Goal: Task Accomplishment & Management: Use online tool/utility

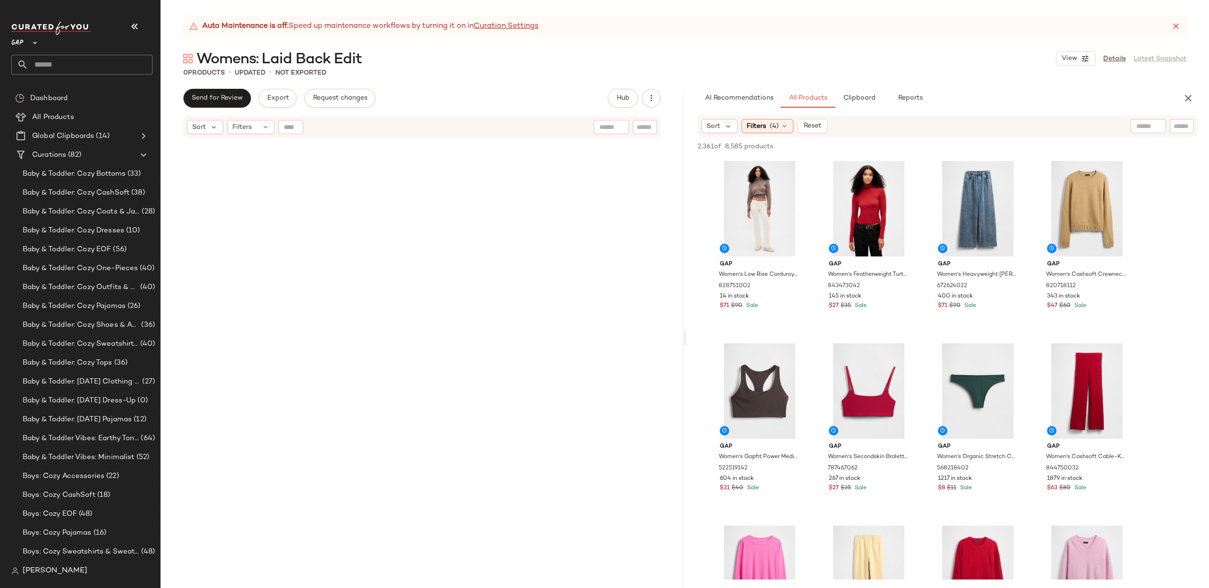
drag, startPoint x: 765, startPoint y: 127, endPoint x: 782, endPoint y: 157, distance: 34.0
click at [765, 127] on span "Filters" at bounding box center [755, 126] width 19 height 10
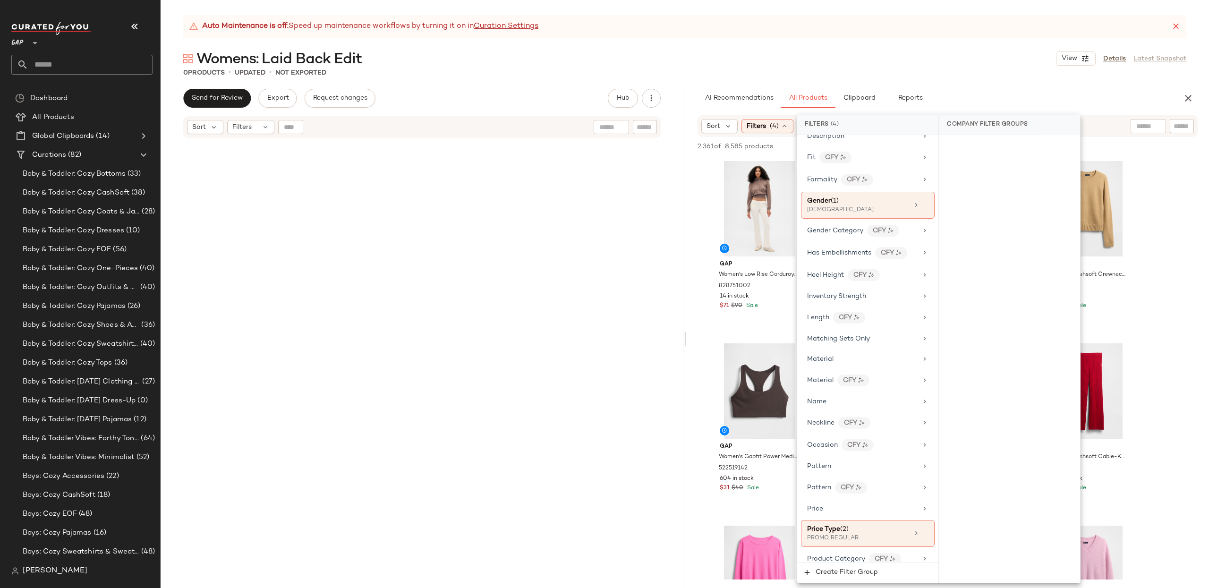
scroll to position [298, 0]
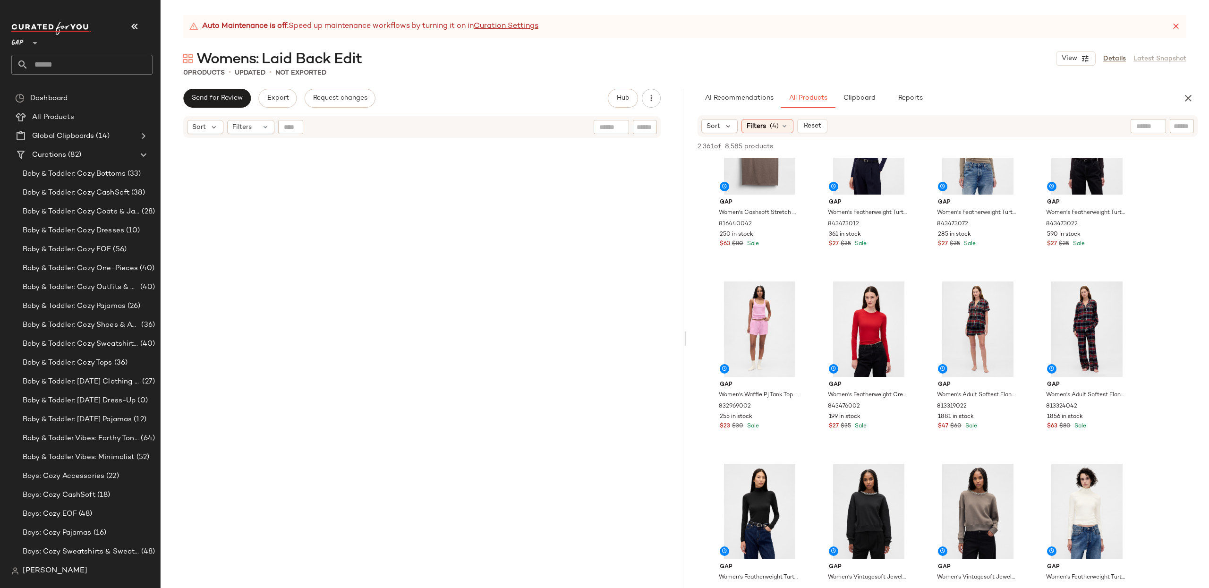
scroll to position [1703, 0]
click at [1177, 130] on input "text" at bounding box center [1181, 126] width 17 height 10
type input "******"
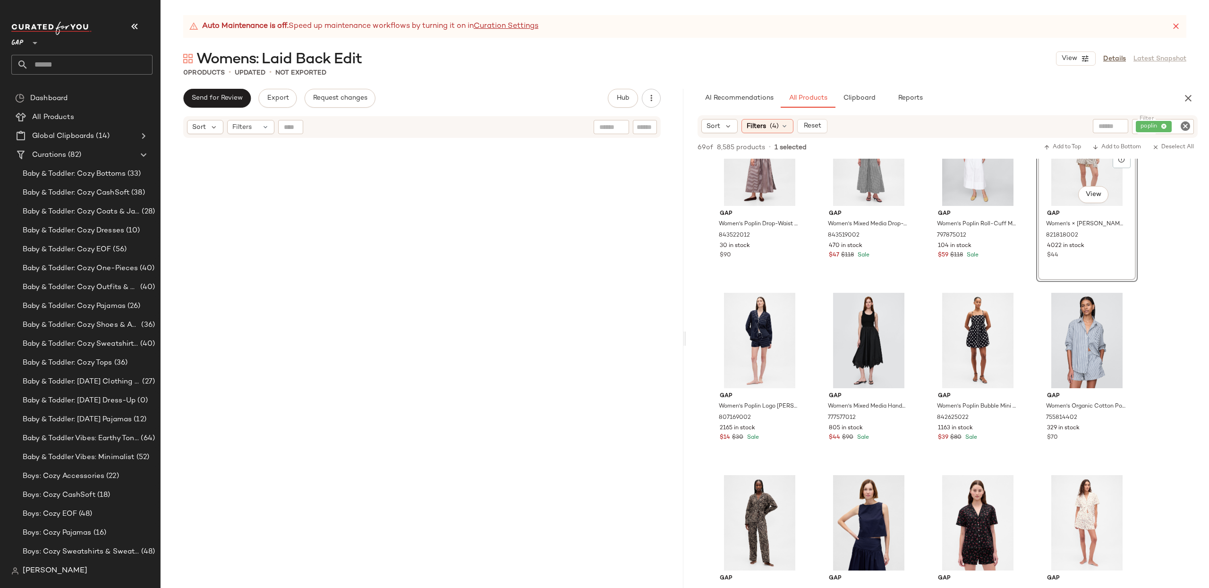
scroll to position [417, 0]
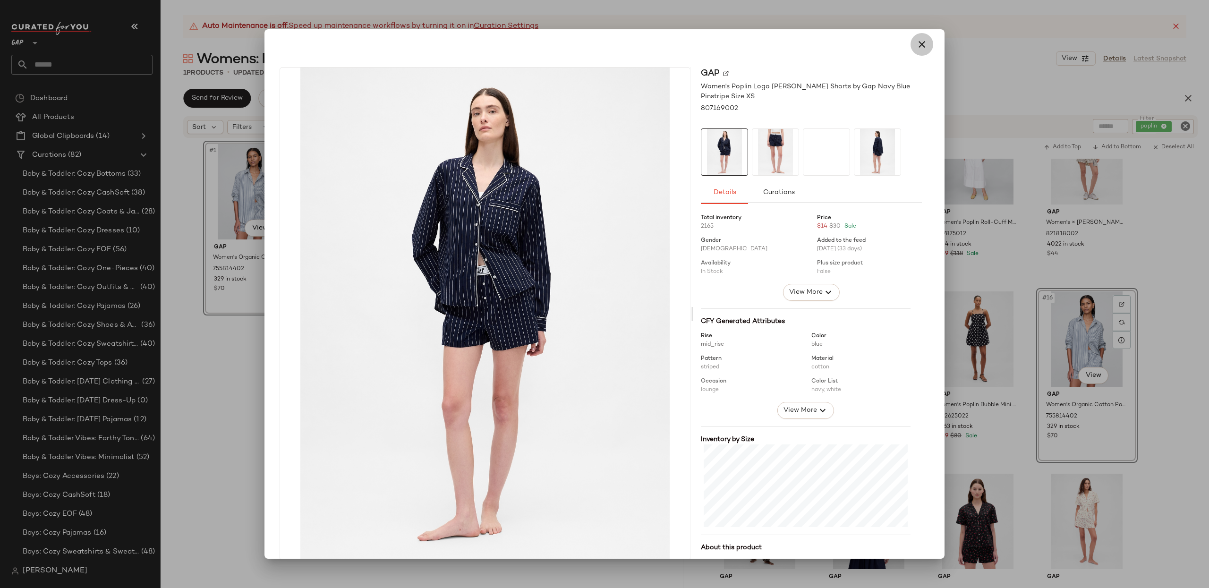
drag, startPoint x: 913, startPoint y: 45, endPoint x: 890, endPoint y: 182, distance: 138.3
click at [916, 45] on icon "button" at bounding box center [921, 44] width 11 height 11
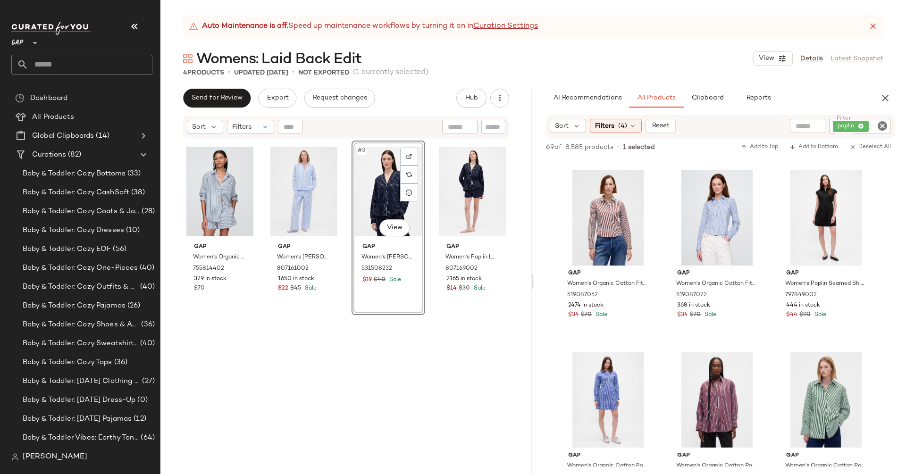
scroll to position [1632, 0]
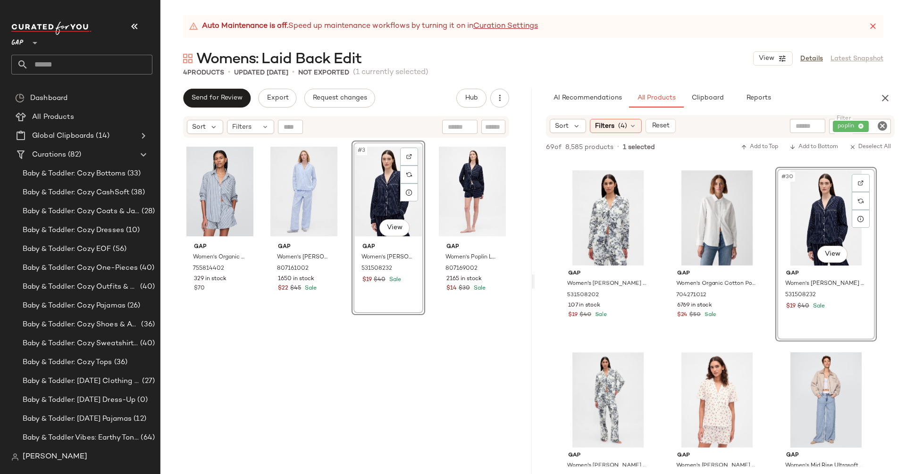
drag, startPoint x: 850, startPoint y: 420, endPoint x: 123, endPoint y: 38, distance: 821.7
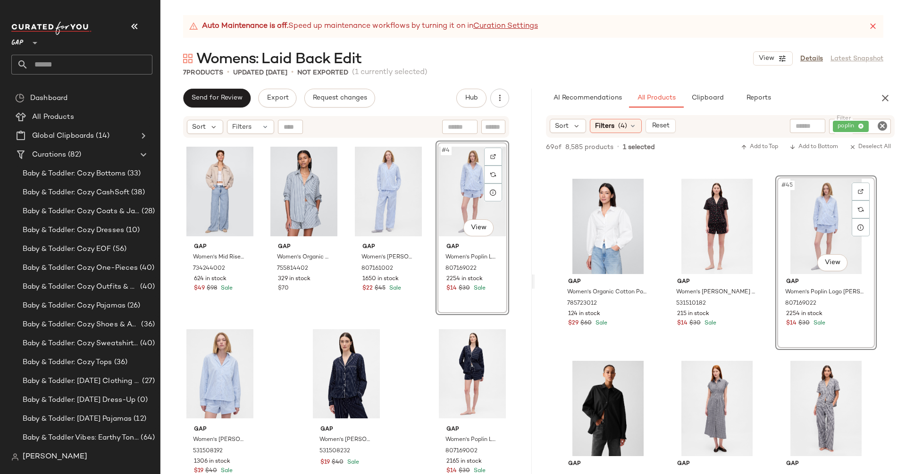
scroll to position [2542, 0]
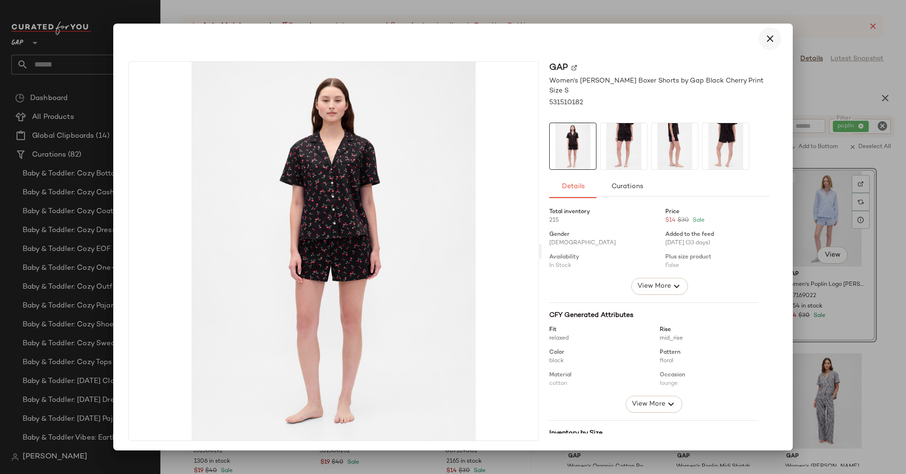
click at [766, 44] on icon "button" at bounding box center [770, 38] width 11 height 11
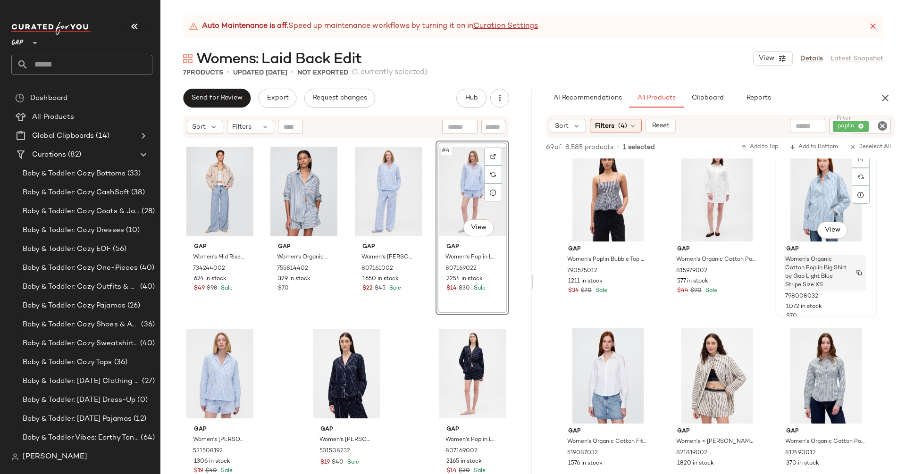
scroll to position [2933, 0]
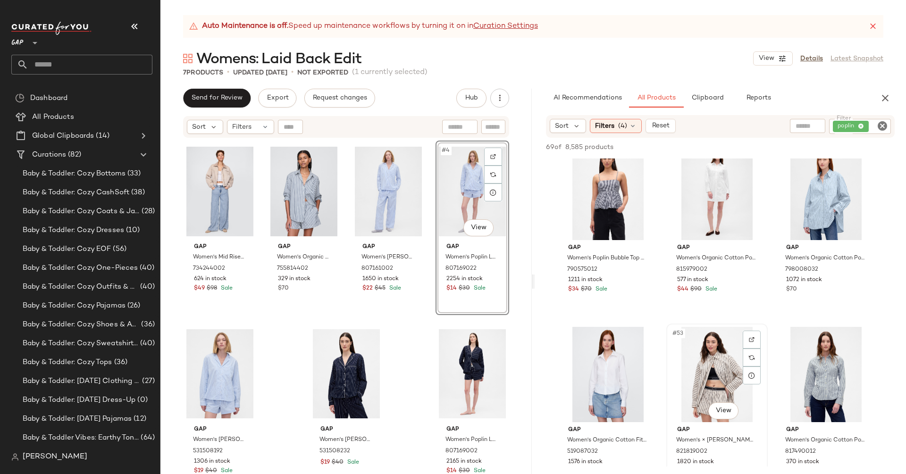
click at [700, 398] on div "#53 View" at bounding box center [717, 374] width 95 height 95
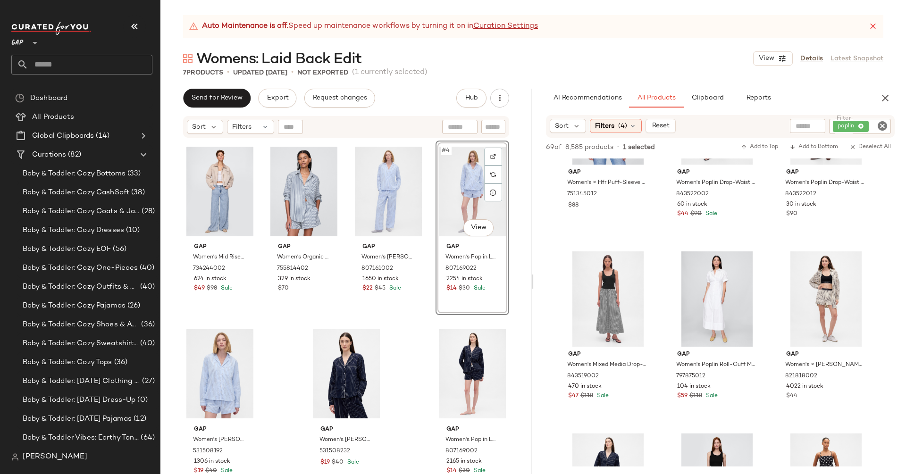
scroll to position [0, 0]
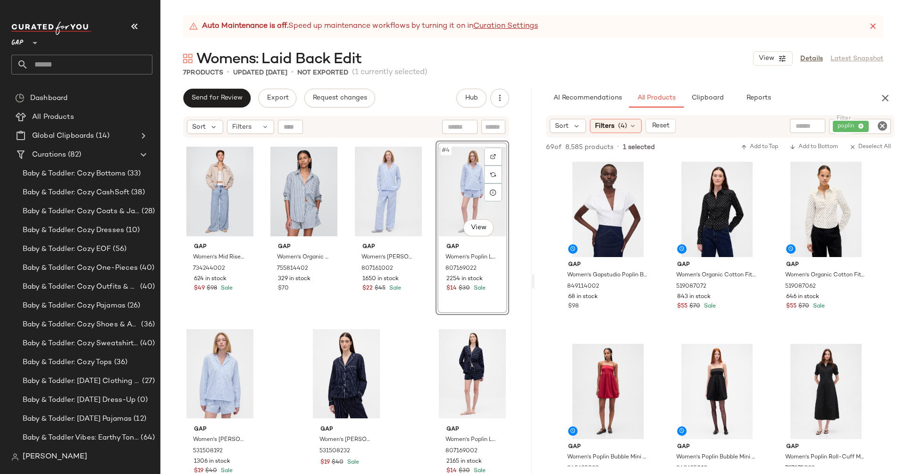
click at [883, 130] on icon "Clear Filter" at bounding box center [882, 125] width 11 height 11
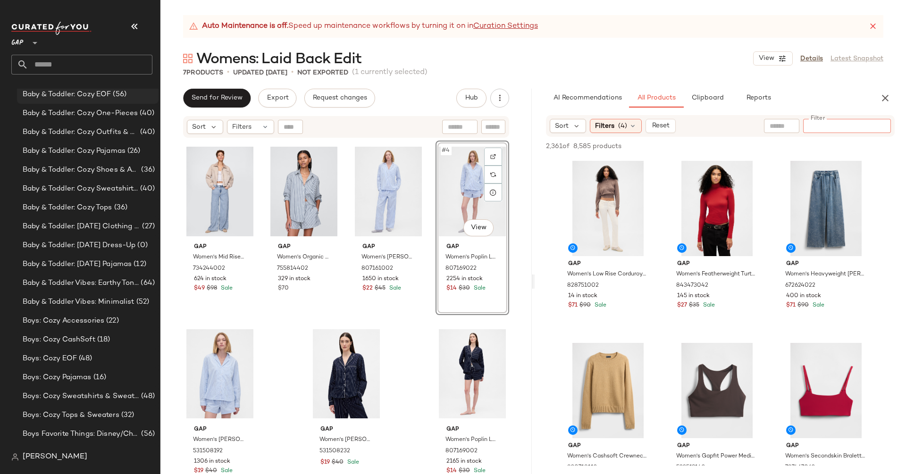
scroll to position [227, 0]
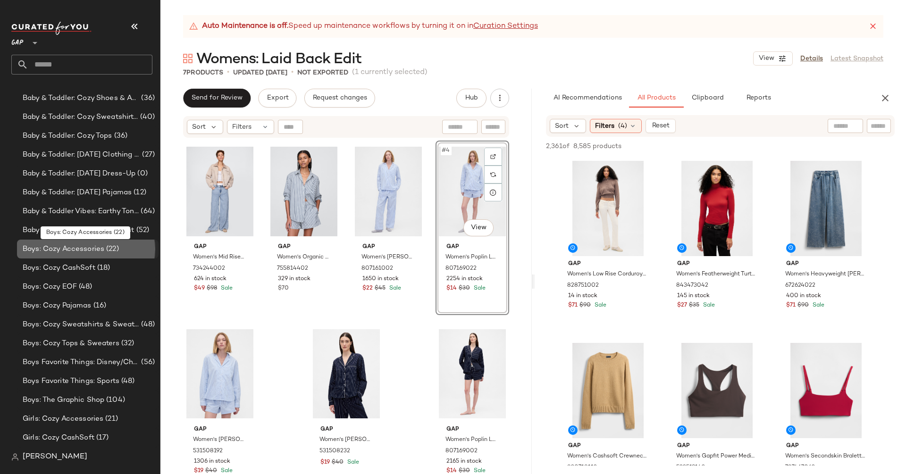
click at [98, 249] on span "Boys: Cozy Accessories" at bounding box center [64, 249] width 82 height 11
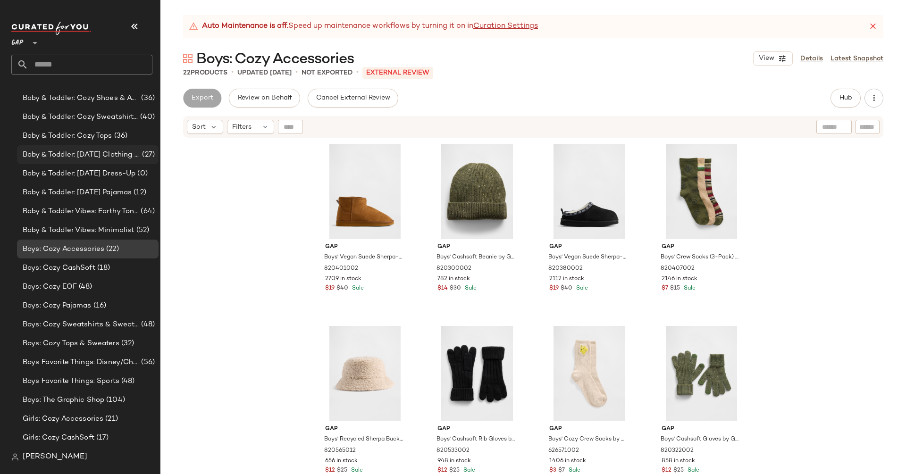
click at [110, 154] on span "Baby & Toddler: [DATE] Clothing & Accessories" at bounding box center [82, 155] width 118 height 11
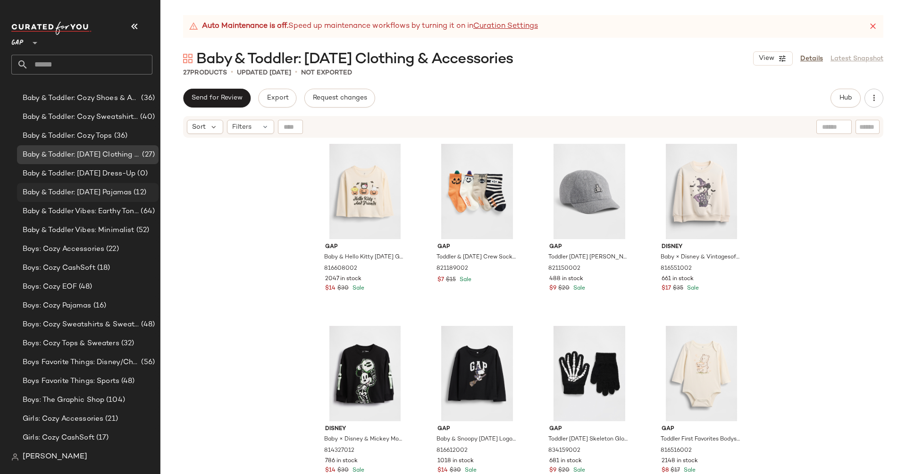
click at [102, 195] on span "Baby & Toddler: [DATE] Pajamas" at bounding box center [77, 192] width 109 height 11
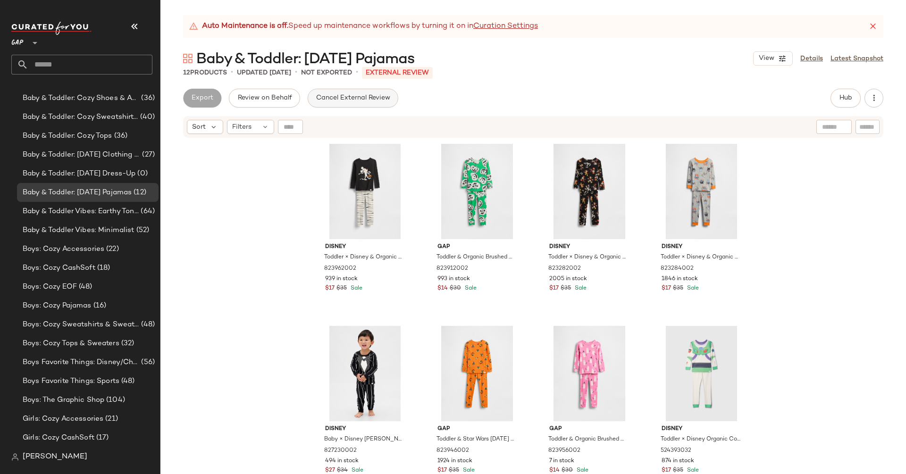
click at [368, 93] on button "Cancel External Review" at bounding box center [353, 98] width 91 height 19
click at [68, 249] on span "Boys: Cozy Accessories" at bounding box center [64, 249] width 82 height 11
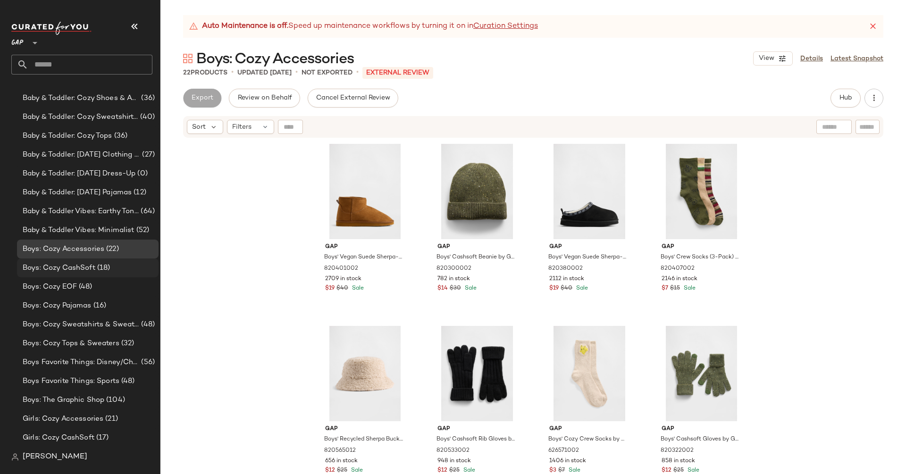
click at [57, 268] on span "Boys: Cozy CashSoft" at bounding box center [59, 268] width 73 height 11
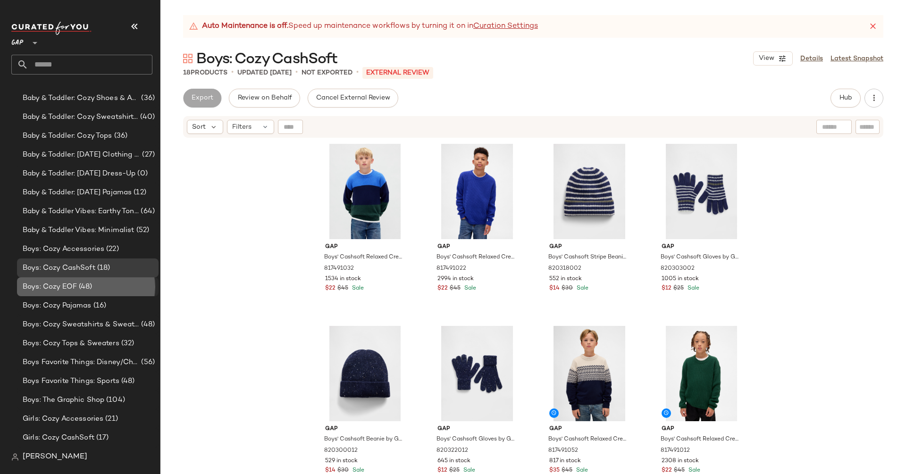
click at [56, 288] on span "Boys: Cozy EOF" at bounding box center [50, 287] width 54 height 11
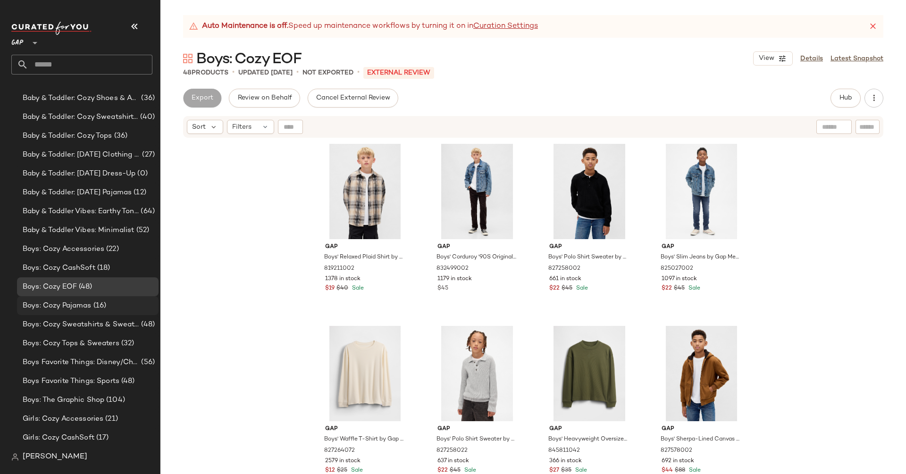
click at [57, 308] on span "Boys: Cozy Pajamas" at bounding box center [57, 306] width 69 height 11
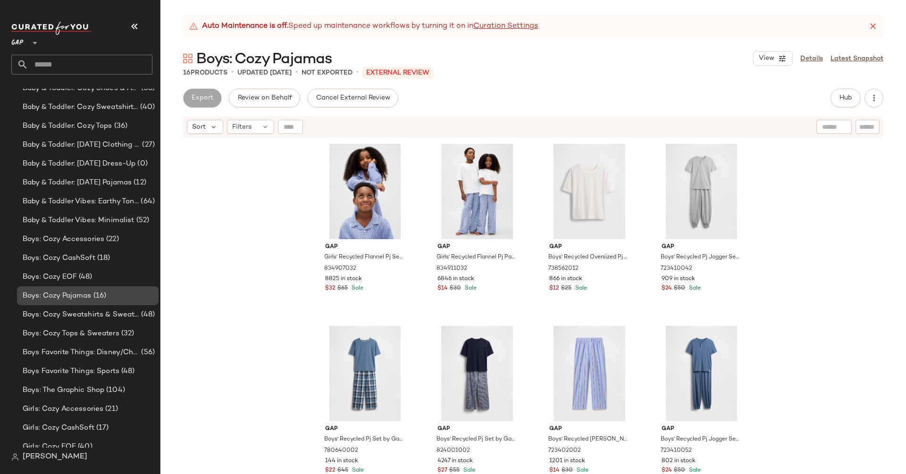
scroll to position [239, 0]
click at [57, 308] on span "Boys: Cozy Sweatshirts & Sweatpants" at bounding box center [81, 312] width 117 height 11
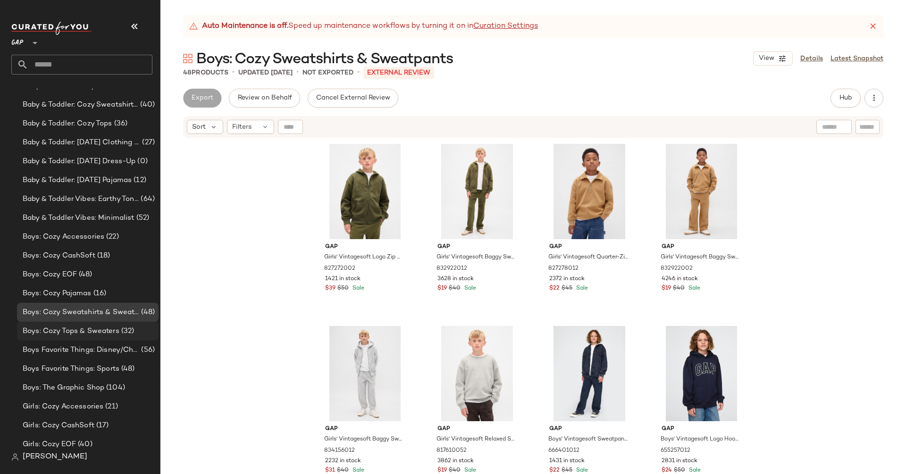
click at [59, 332] on span "Boys: Cozy Tops & Sweaters" at bounding box center [71, 331] width 97 height 11
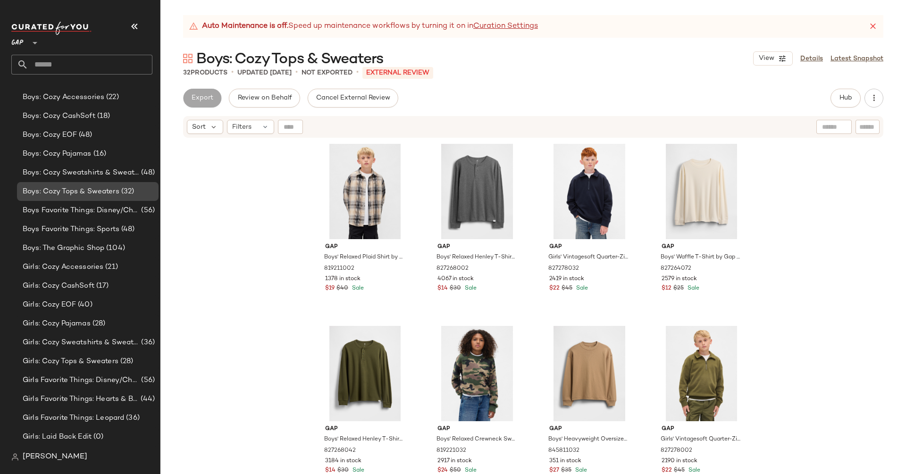
scroll to position [402, 0]
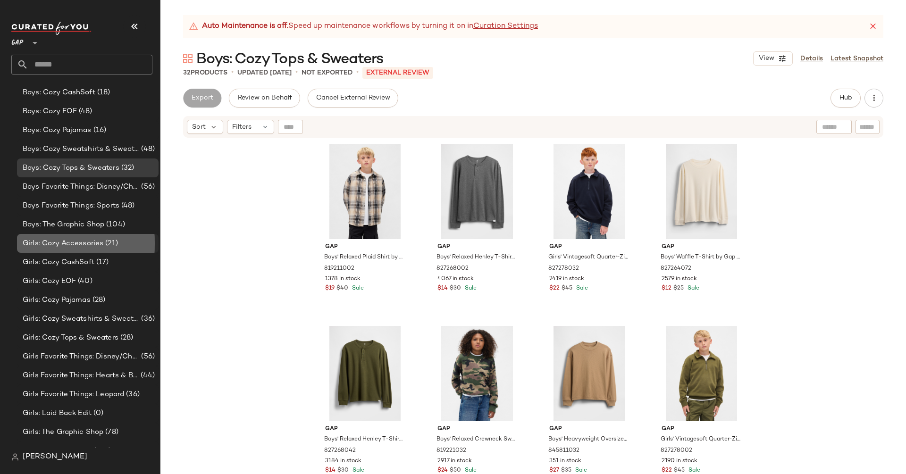
click at [52, 244] on span "Girls: Cozy Accessories" at bounding box center [63, 243] width 81 height 11
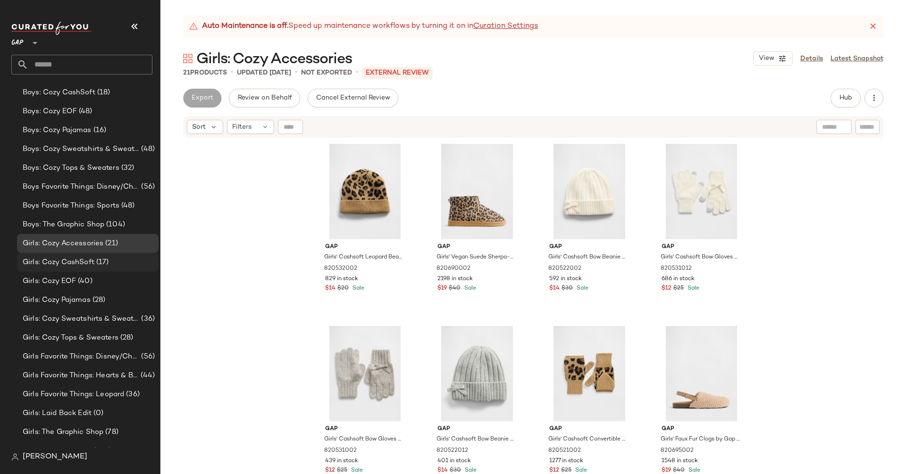
click at [89, 261] on span "Girls: Cozy CashSoft" at bounding box center [59, 262] width 72 height 11
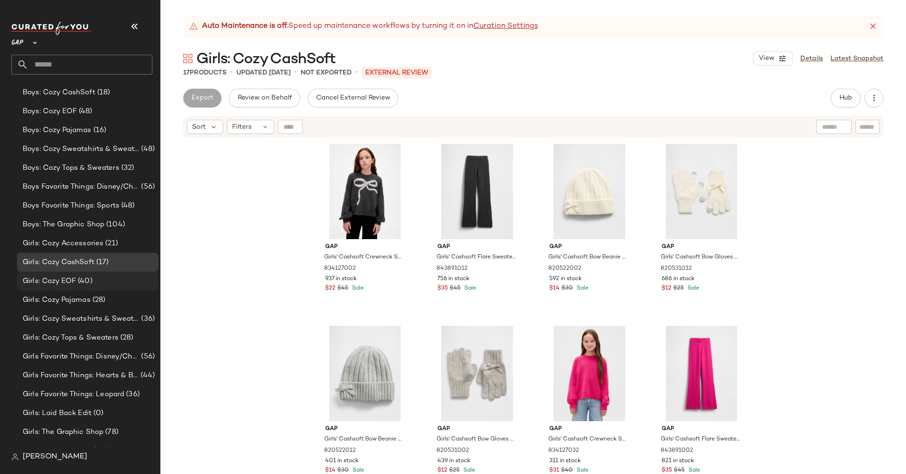
click at [88, 281] on span "(40)" at bounding box center [84, 281] width 17 height 11
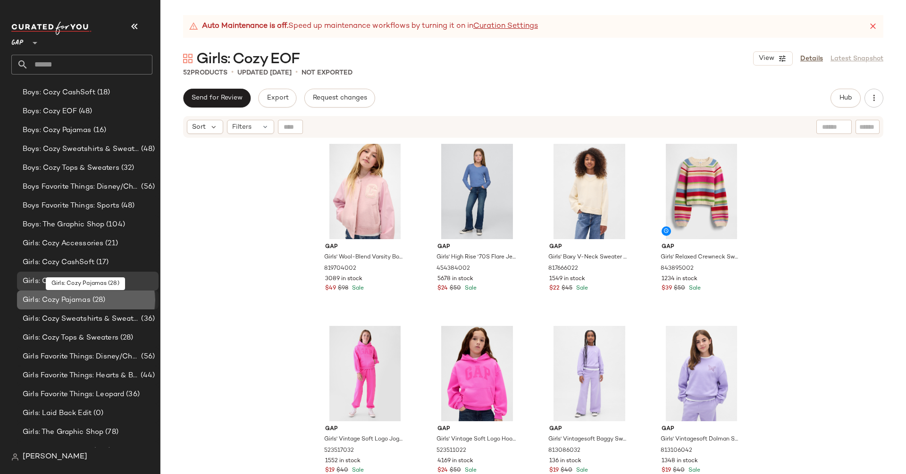
click at [86, 301] on span "Girls: Cozy Pajamas" at bounding box center [57, 300] width 68 height 11
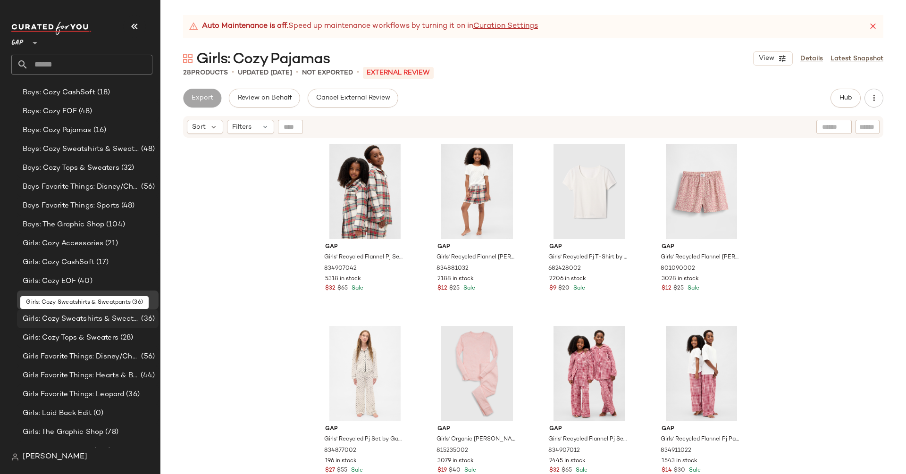
click at [86, 322] on span "Girls: Cozy Sweatshirts & Sweatpants" at bounding box center [81, 319] width 117 height 11
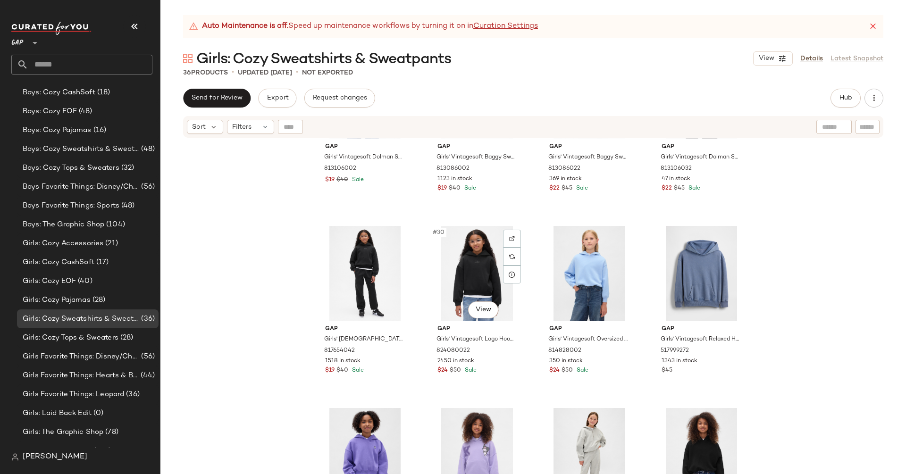
scroll to position [1282, 0]
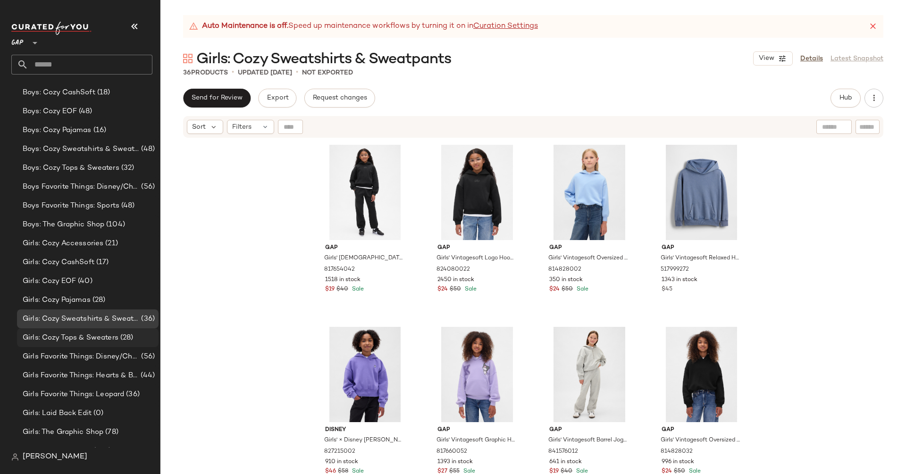
click at [81, 337] on span "Girls: Cozy Tops & Sweaters" at bounding box center [71, 338] width 96 height 11
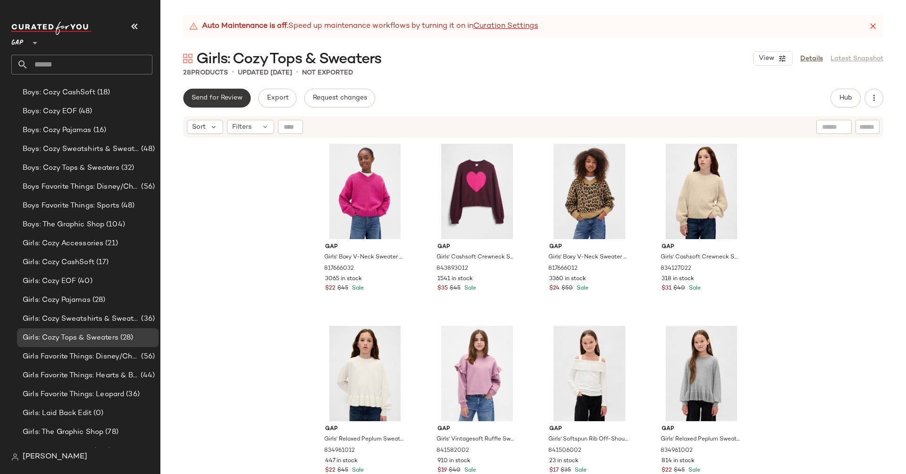
click at [237, 89] on button "Send for Review" at bounding box center [217, 98] width 68 height 19
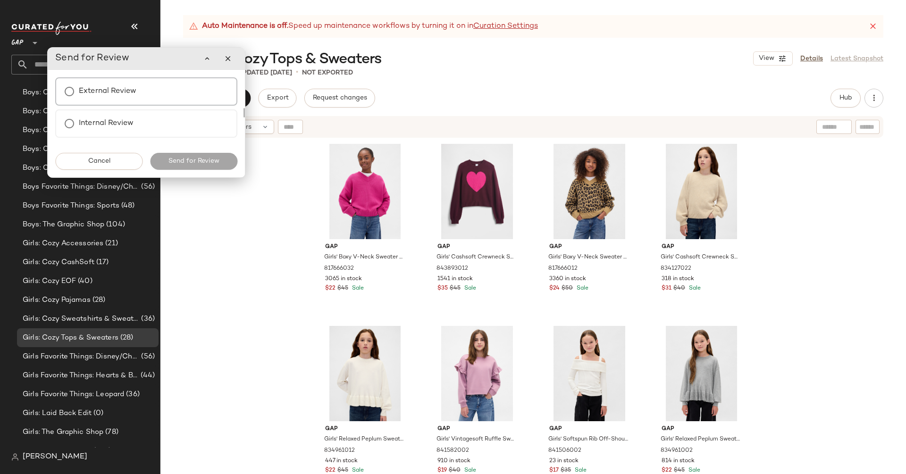
click at [172, 97] on div "External Review" at bounding box center [146, 91] width 182 height 28
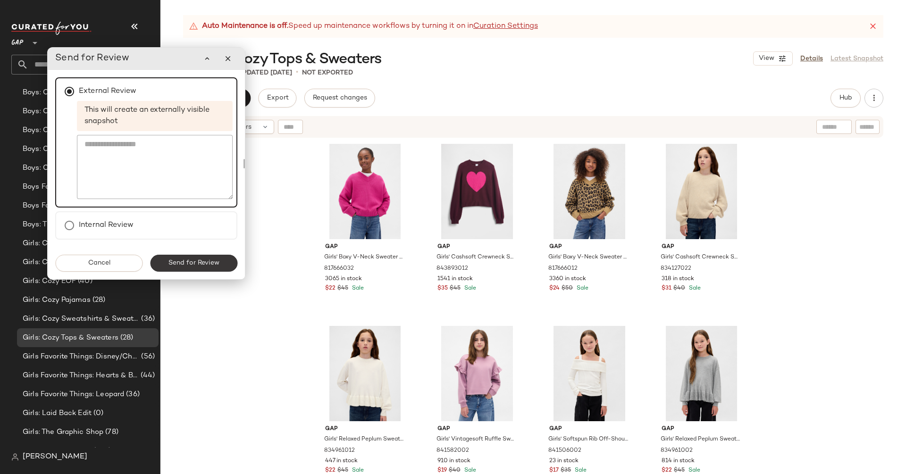
click at [198, 259] on button "Send for Review" at bounding box center [193, 263] width 87 height 17
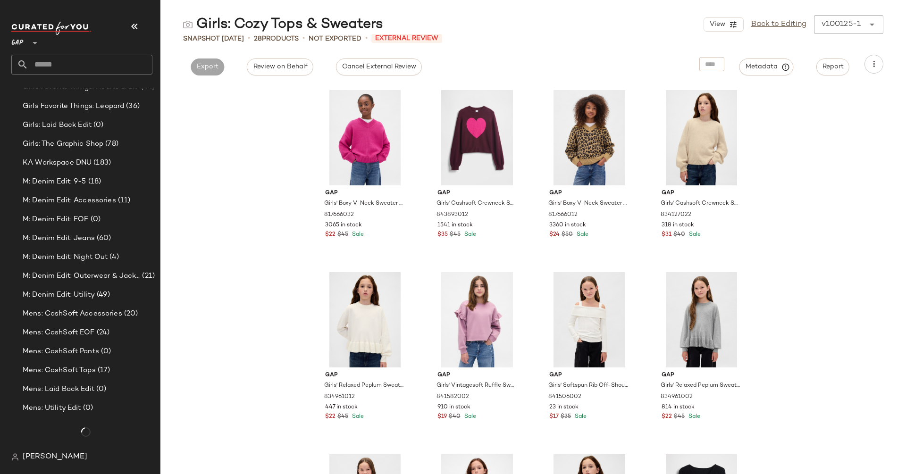
scroll to position [688, 0]
click at [93, 314] on span "Mens: CashSoft Accessories" at bounding box center [73, 316] width 100 height 11
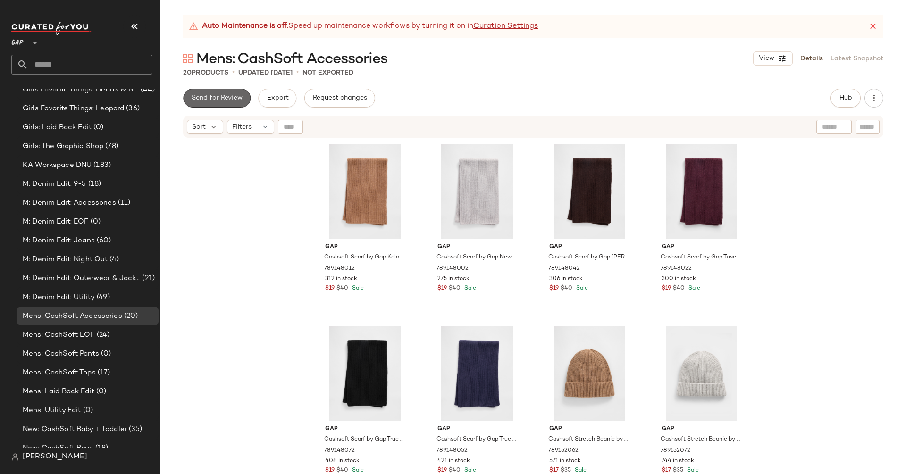
click at [228, 99] on span "Send for Review" at bounding box center [216, 98] width 51 height 8
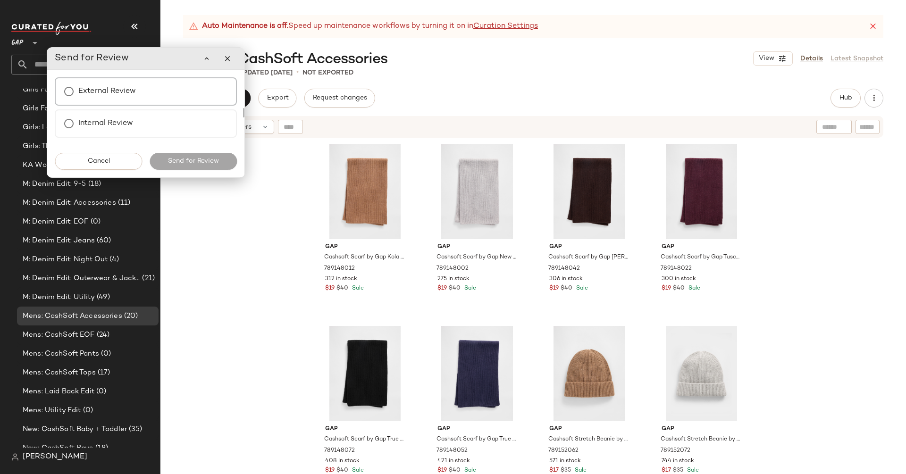
click at [168, 100] on div "External Review" at bounding box center [146, 91] width 182 height 28
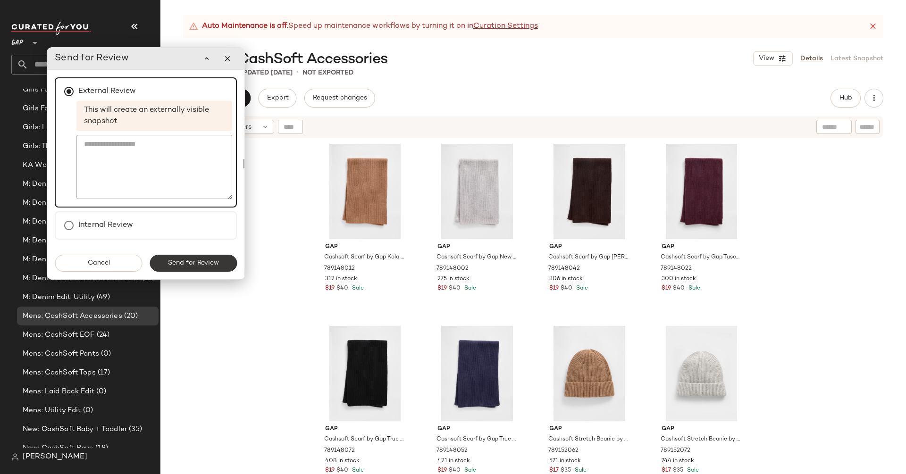
click at [203, 269] on button "Send for Review" at bounding box center [193, 263] width 87 height 17
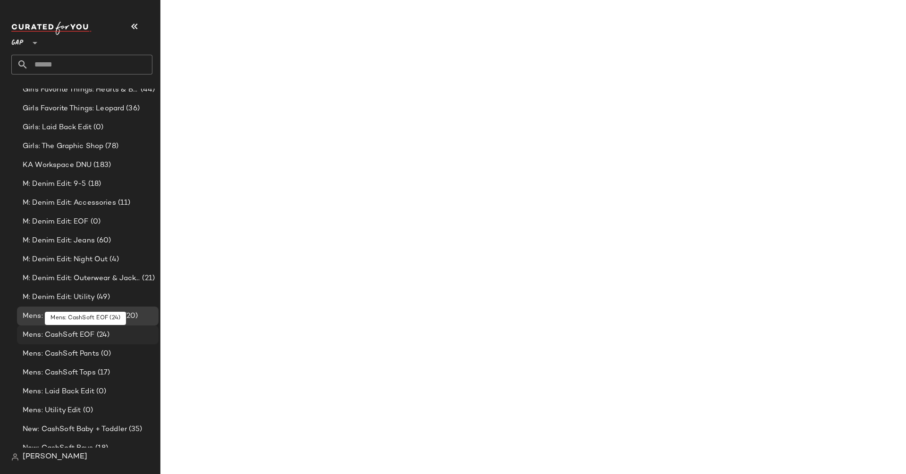
click at [49, 339] on span "Mens: CashSoft EOF" at bounding box center [59, 335] width 72 height 11
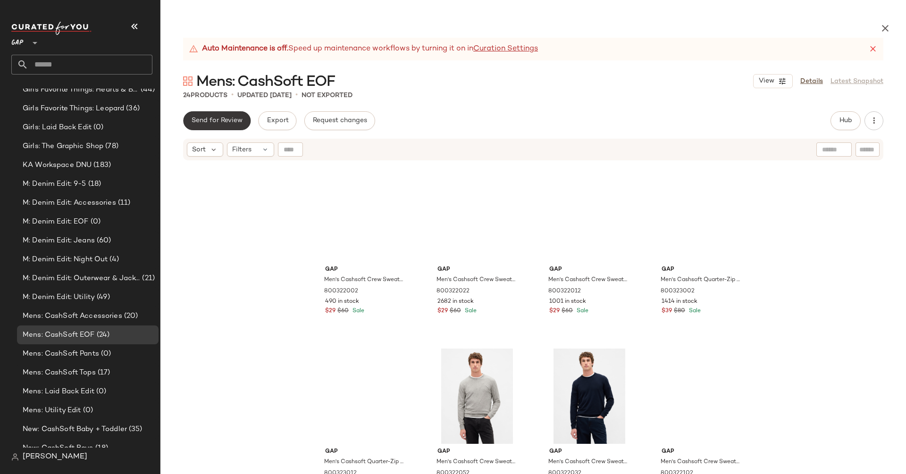
click at [226, 122] on span "Send for Review" at bounding box center [216, 121] width 51 height 8
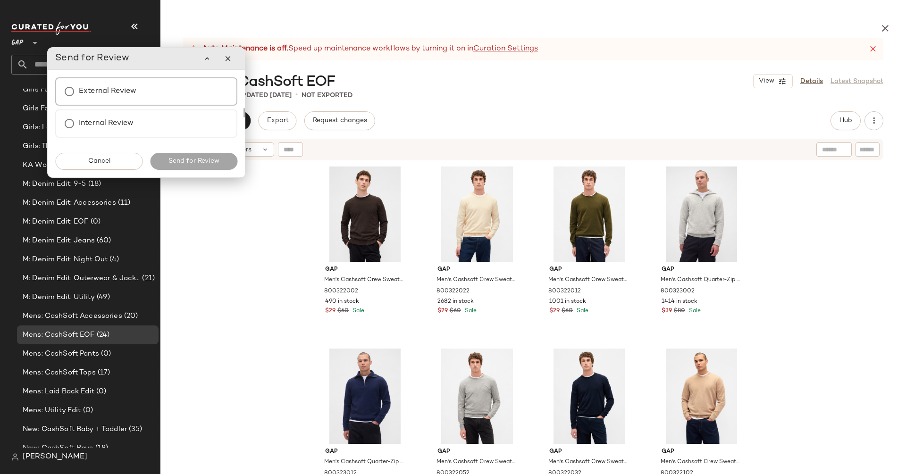
click at [195, 102] on div "External Review" at bounding box center [146, 91] width 182 height 28
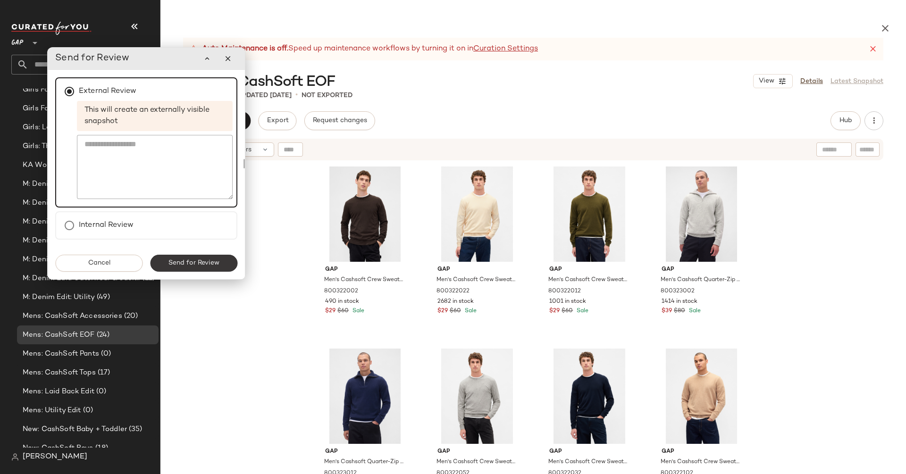
click at [210, 270] on button "Send for Review" at bounding box center [193, 263] width 87 height 17
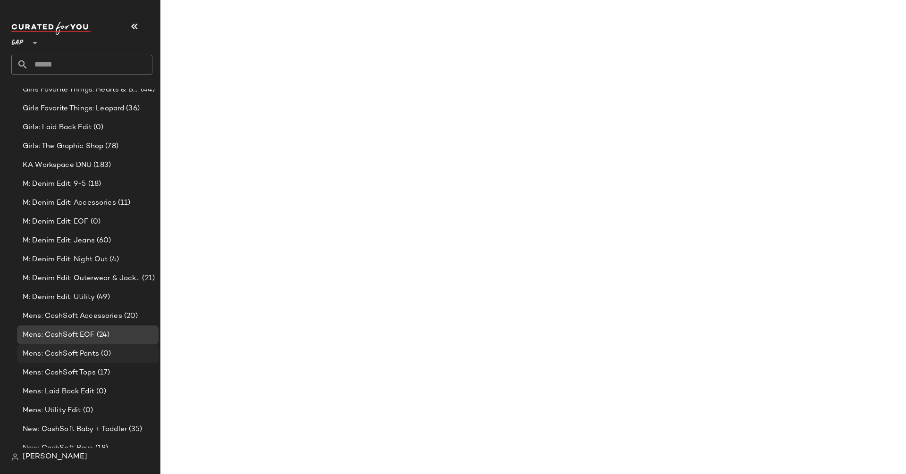
click at [68, 347] on div "Mens: CashSoft Pants (0)" at bounding box center [88, 354] width 142 height 19
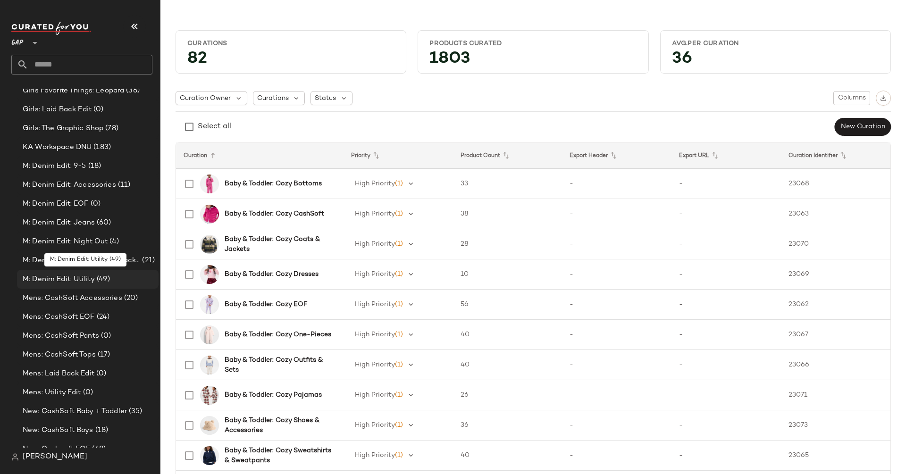
scroll to position [711, 0]
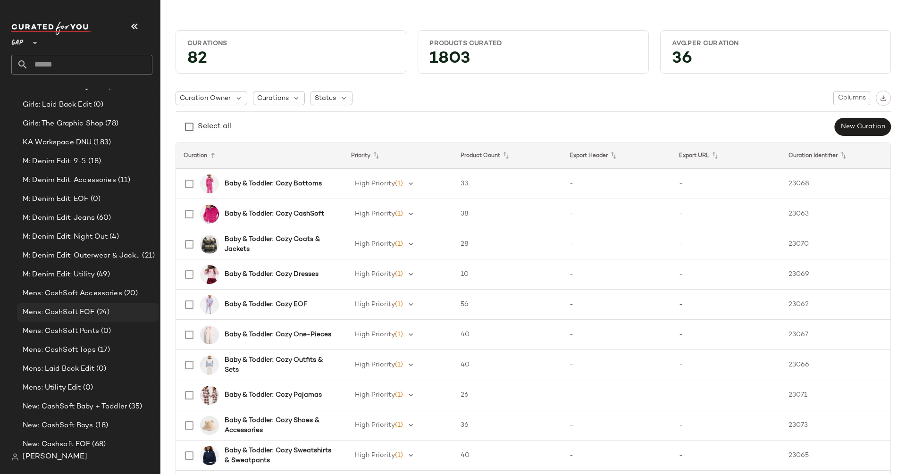
click at [73, 312] on span "Mens: CashSoft EOF" at bounding box center [59, 312] width 72 height 11
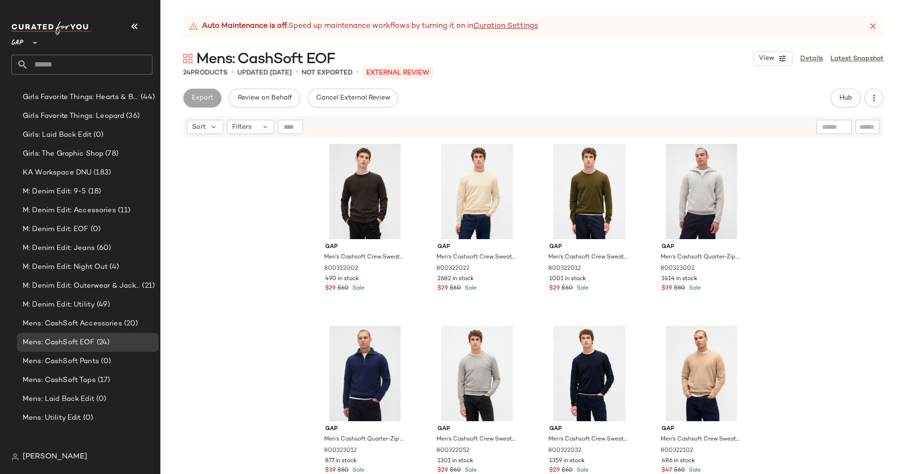
scroll to position [690, 0]
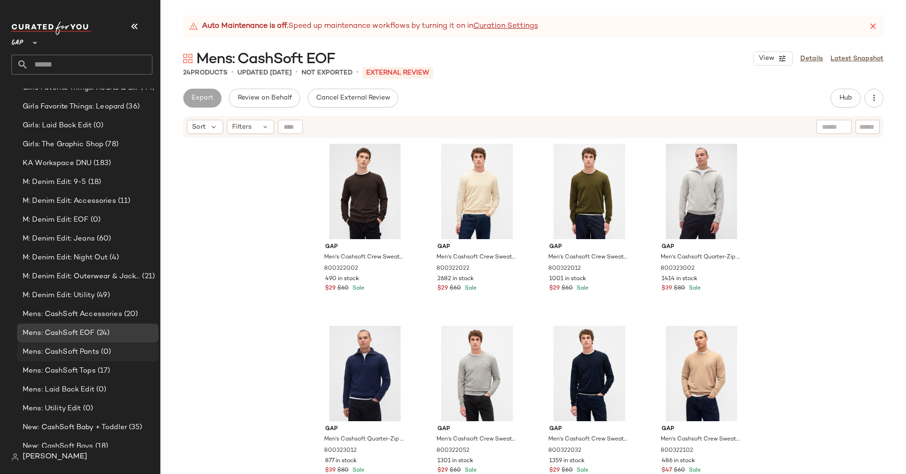
click at [112, 348] on div "Mens: CashSoft Pants (0)" at bounding box center [87, 352] width 135 height 11
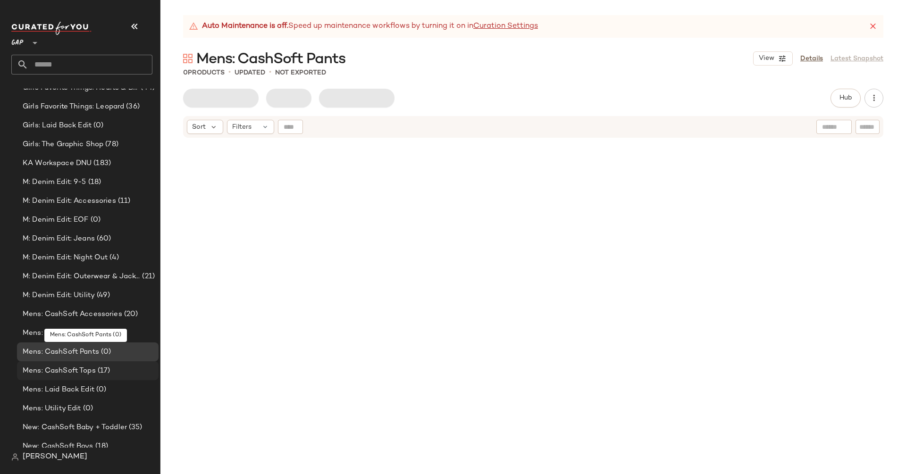
click at [107, 371] on span "(17)" at bounding box center [103, 371] width 15 height 11
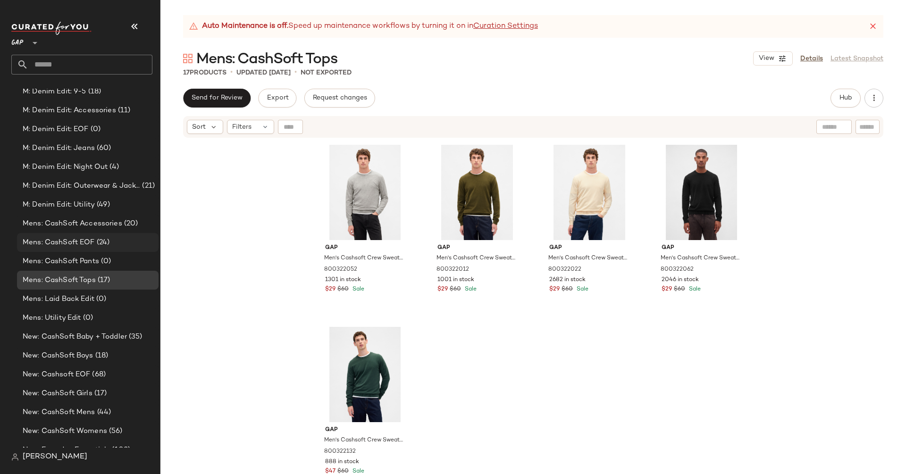
scroll to position [782, 0]
click at [90, 375] on span "(68)" at bounding box center [98, 373] width 16 height 11
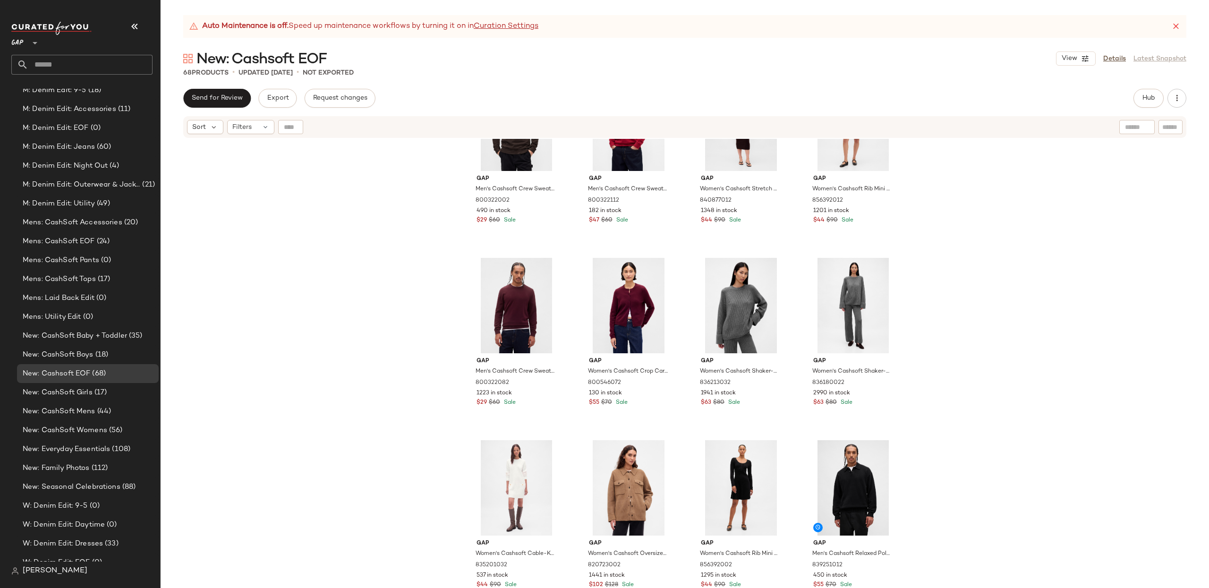
scroll to position [2627, 0]
click at [85, 390] on span "New: CashSoft Girls" at bounding box center [58, 392] width 70 height 11
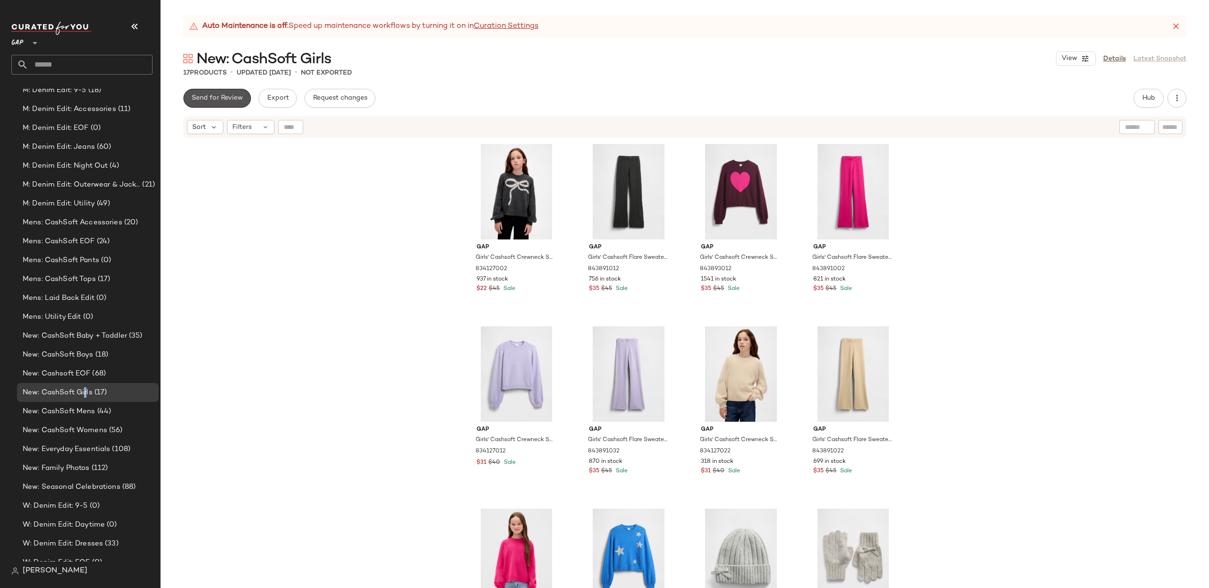
click at [222, 91] on button "Send for Review" at bounding box center [217, 98] width 68 height 19
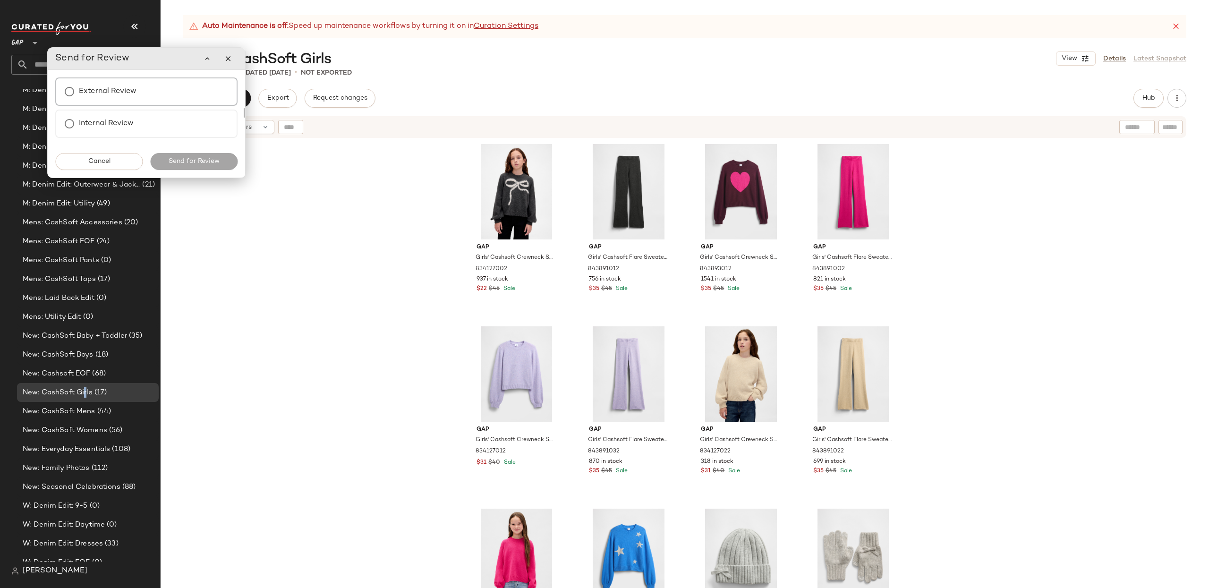
click at [194, 96] on div "External Review" at bounding box center [146, 91] width 182 height 28
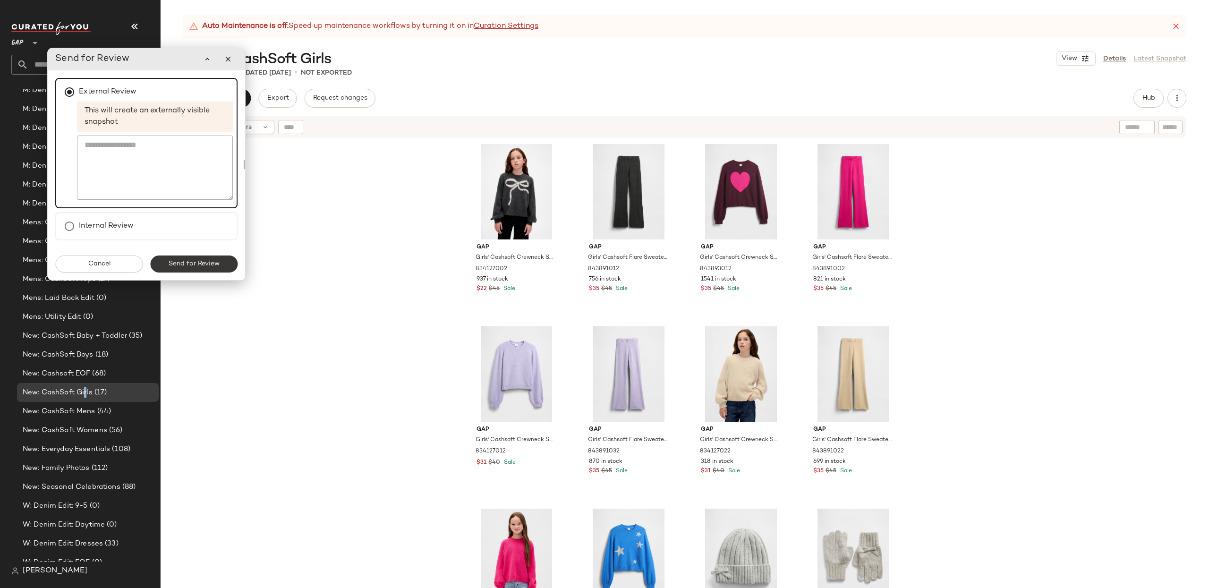
click at [199, 263] on span "Send for Review" at bounding box center [193, 264] width 51 height 8
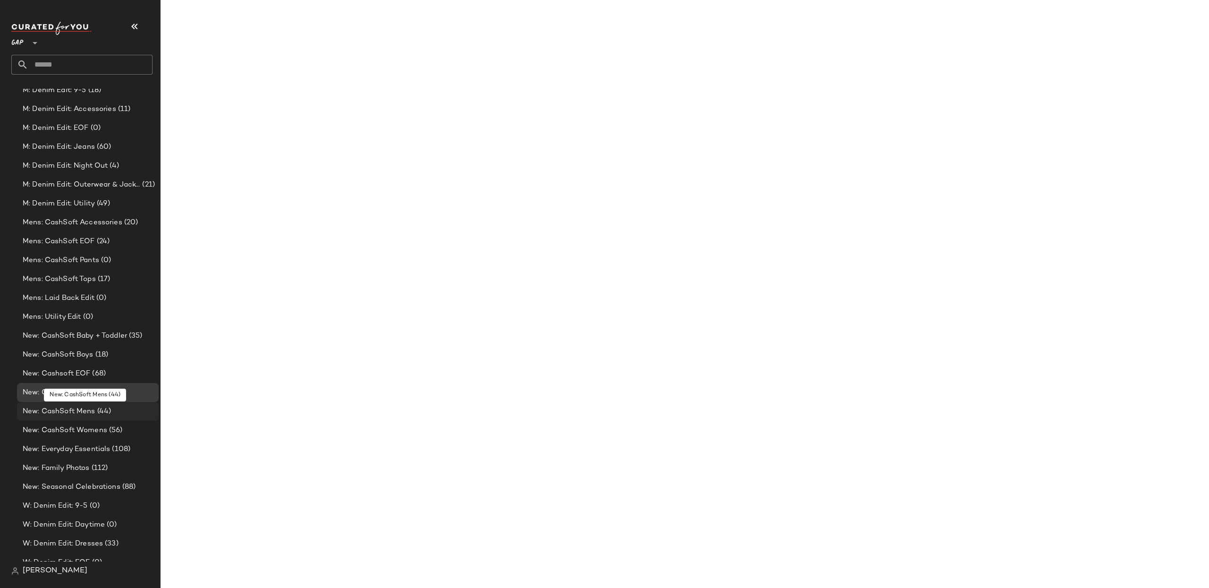
click at [96, 414] on span "(44)" at bounding box center [103, 411] width 16 height 11
